Goal: Information Seeking & Learning: Learn about a topic

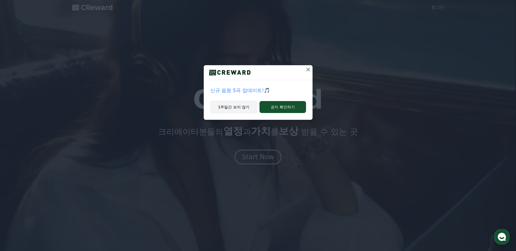
click at [245, 110] on button "1주일간 보지 않기" at bounding box center [233, 107] width 47 height 13
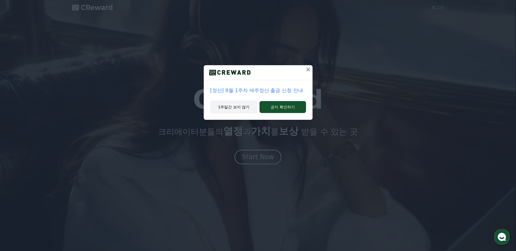
click at [245, 110] on button "1주일간 보지 않기" at bounding box center [233, 107] width 47 height 13
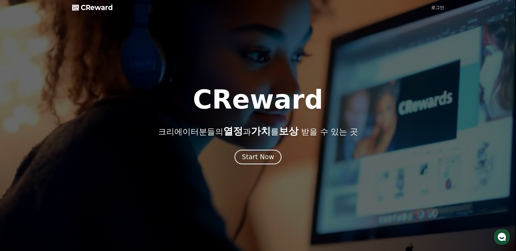
click at [245, 110] on h1 "CReward" at bounding box center [258, 100] width 130 height 26
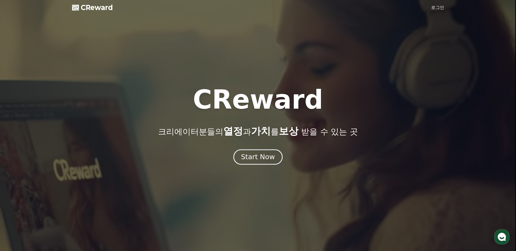
click at [261, 159] on div "Start Now" at bounding box center [258, 157] width 34 height 9
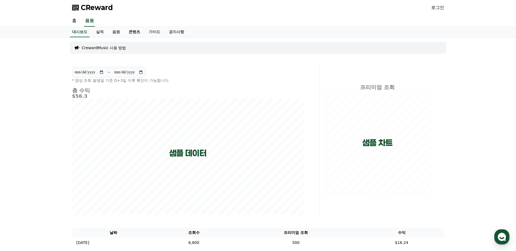
click at [135, 32] on link "콘텐츠" at bounding box center [134, 32] width 20 height 10
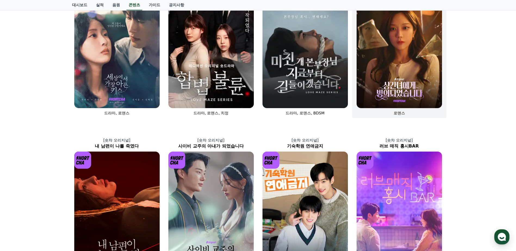
scroll to position [32, 0]
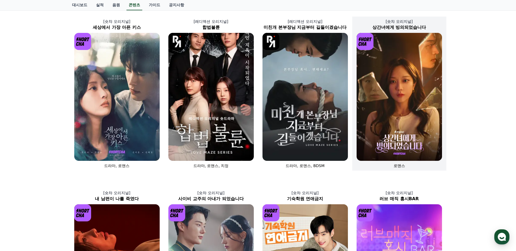
click at [409, 138] on img at bounding box center [399, 97] width 85 height 128
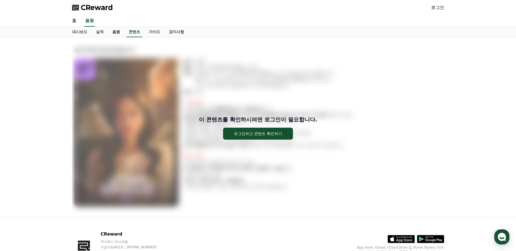
click at [115, 27] on link "음원" at bounding box center [116, 32] width 16 height 10
click at [115, 32] on link "음원" at bounding box center [116, 32] width 12 height 10
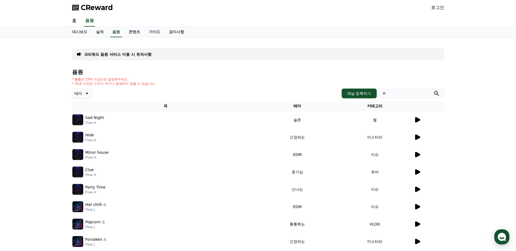
click at [123, 31] on div "대시보드 실적 음원 콘텐츠 가이드 공지사항" at bounding box center [258, 32] width 381 height 10
click at [134, 33] on link "콘텐츠" at bounding box center [134, 32] width 20 height 10
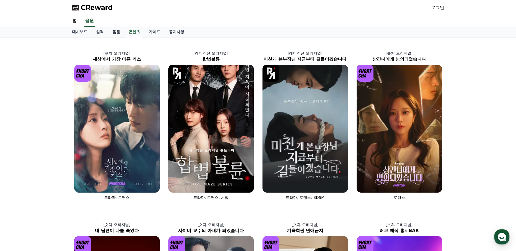
click at [119, 33] on link "음원" at bounding box center [116, 32] width 16 height 10
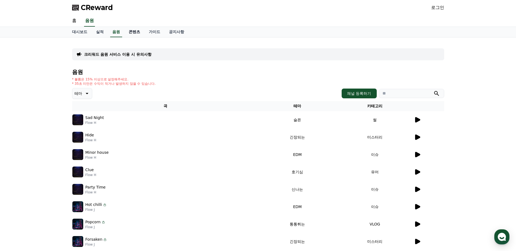
click at [139, 34] on link "콘텐츠" at bounding box center [134, 32] width 20 height 10
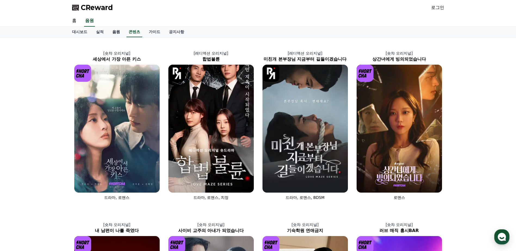
click at [113, 33] on link "음원" at bounding box center [116, 32] width 16 height 10
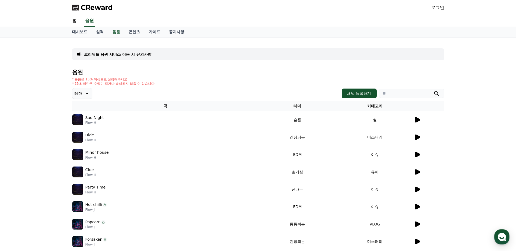
click at [101, 114] on td "Sad Night Flow H" at bounding box center [165, 119] width 187 height 17
click at [94, 118] on p "Sad Night" at bounding box center [94, 118] width 19 height 6
click at [417, 116] on td at bounding box center [429, 119] width 30 height 17
click at [417, 120] on icon at bounding box center [417, 119] width 5 height 5
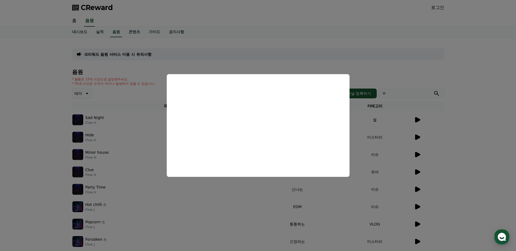
click at [380, 132] on button "close modal" at bounding box center [258, 125] width 516 height 251
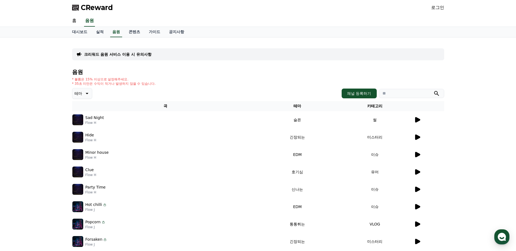
click at [94, 38] on div "크리워드 음원 서비스 이용 시 유의사항 음원 * 볼륨은 15% 이상으로 설정해주세요. * 35초 미만은 수익이 적거나 발생하지 않을 수 있습니…" at bounding box center [258, 169] width 381 height 263
click at [99, 33] on link "실적" at bounding box center [100, 32] width 16 height 10
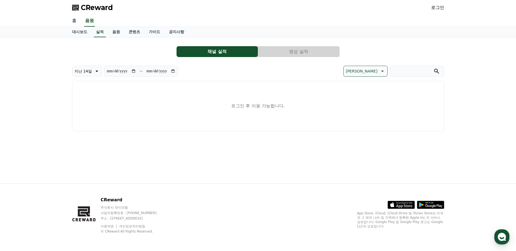
click at [78, 26] on link "홈" at bounding box center [74, 20] width 13 height 11
